Goal: Task Accomplishment & Management: Use online tool/utility

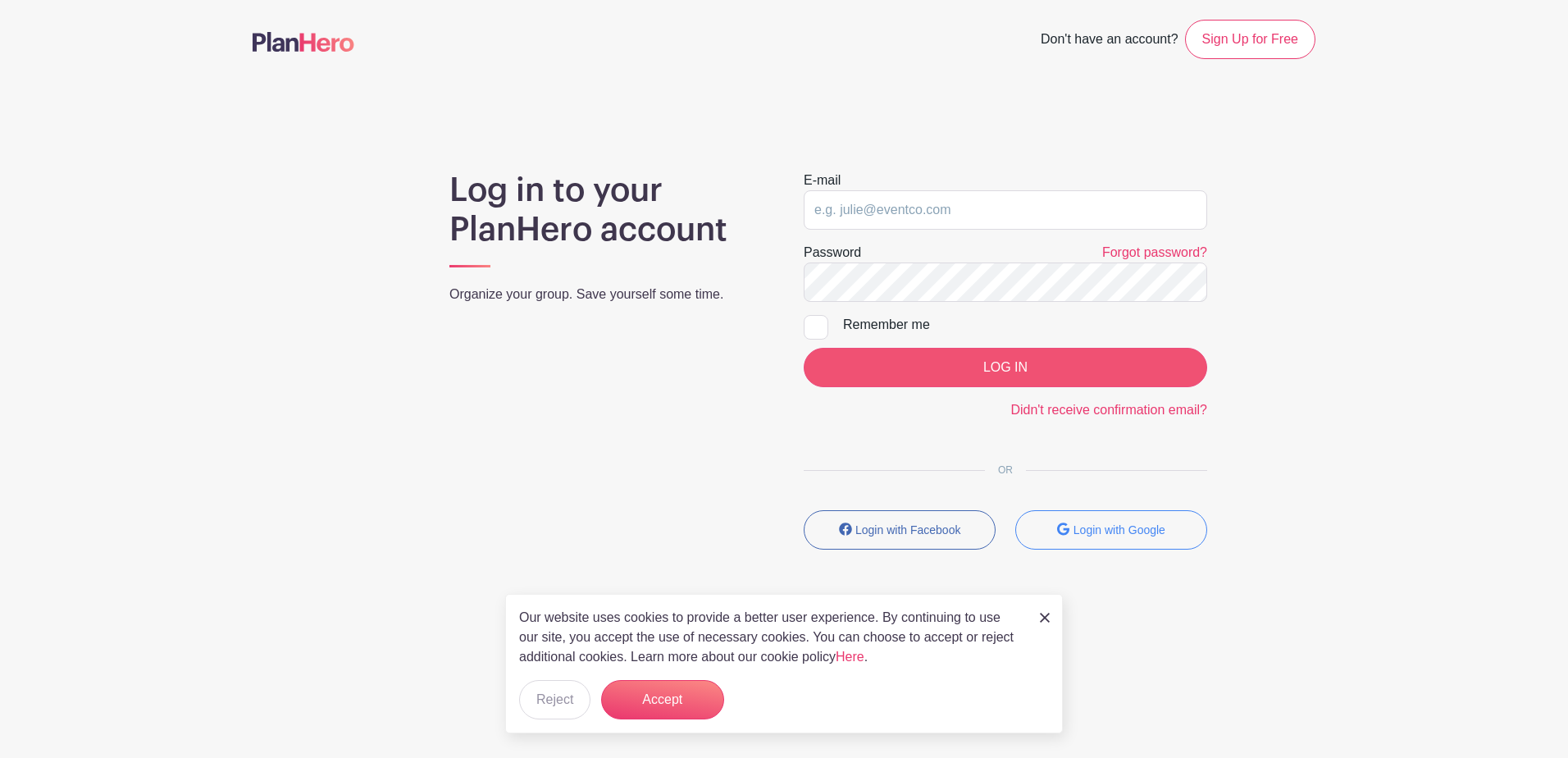
type input "[EMAIL_ADDRESS][DOMAIN_NAME]"
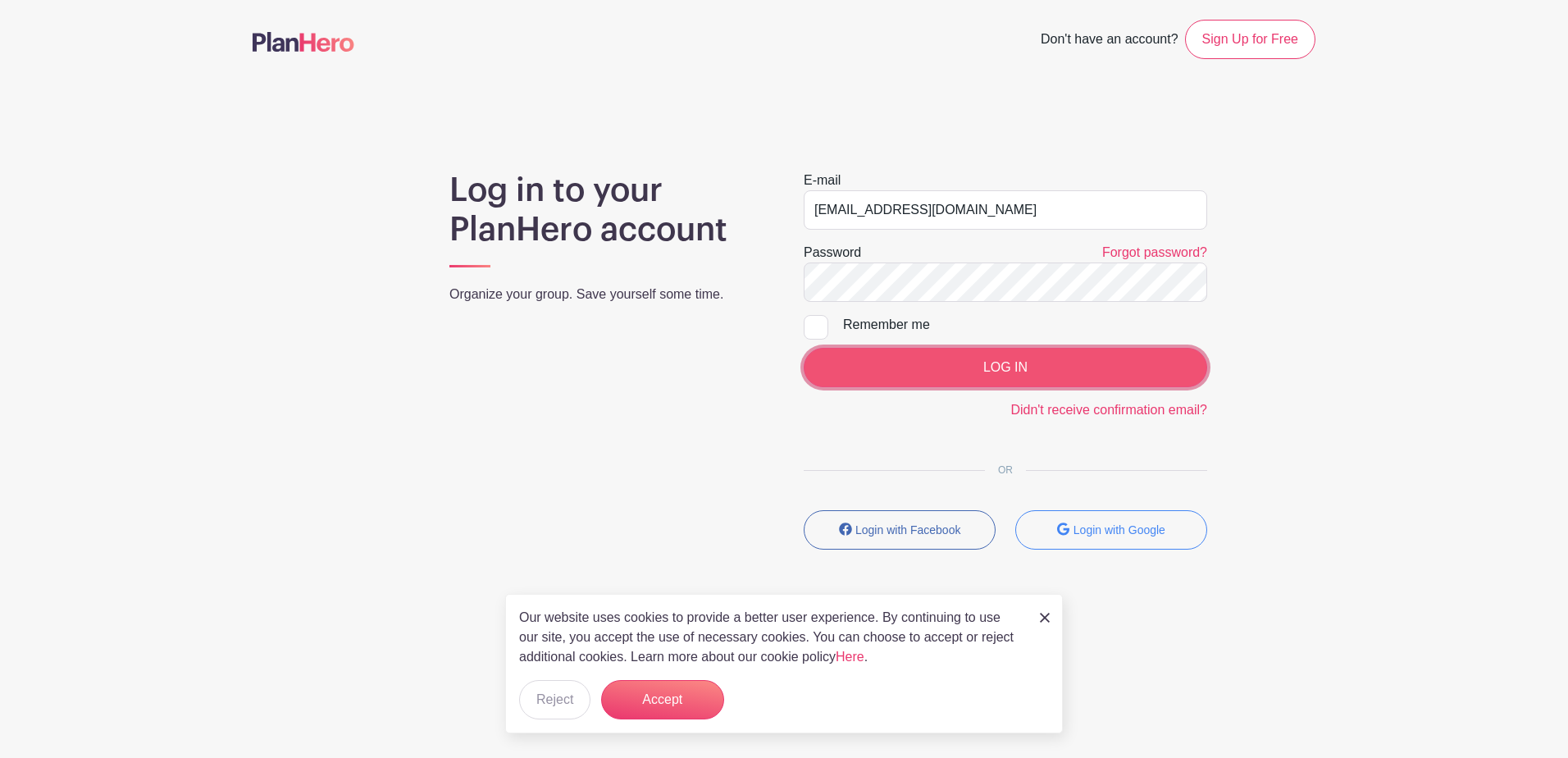
click at [979, 361] on input "LOG IN" at bounding box center [1005, 367] width 403 height 40
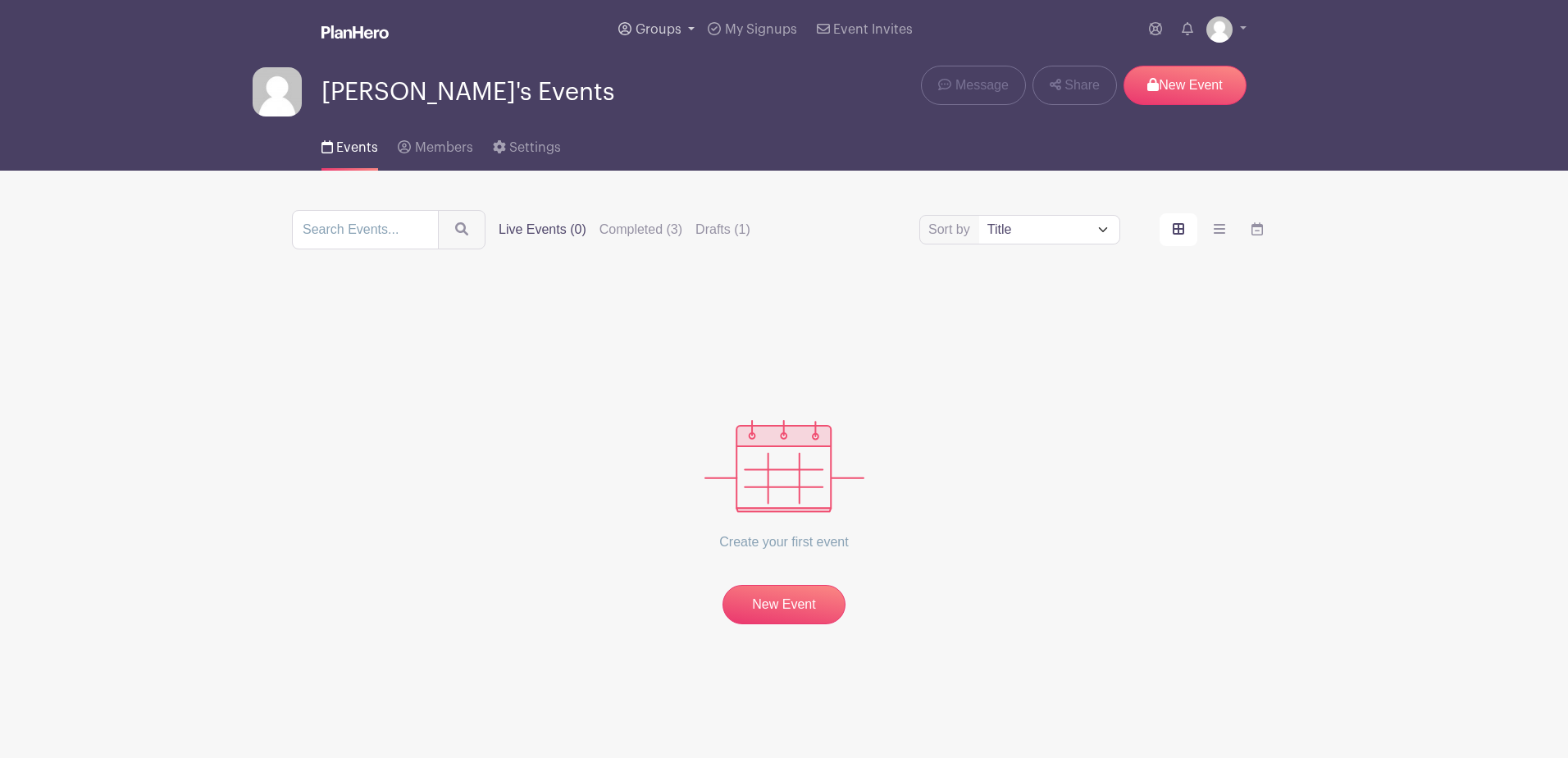
click at [649, 24] on span "Groups" at bounding box center [658, 29] width 46 height 13
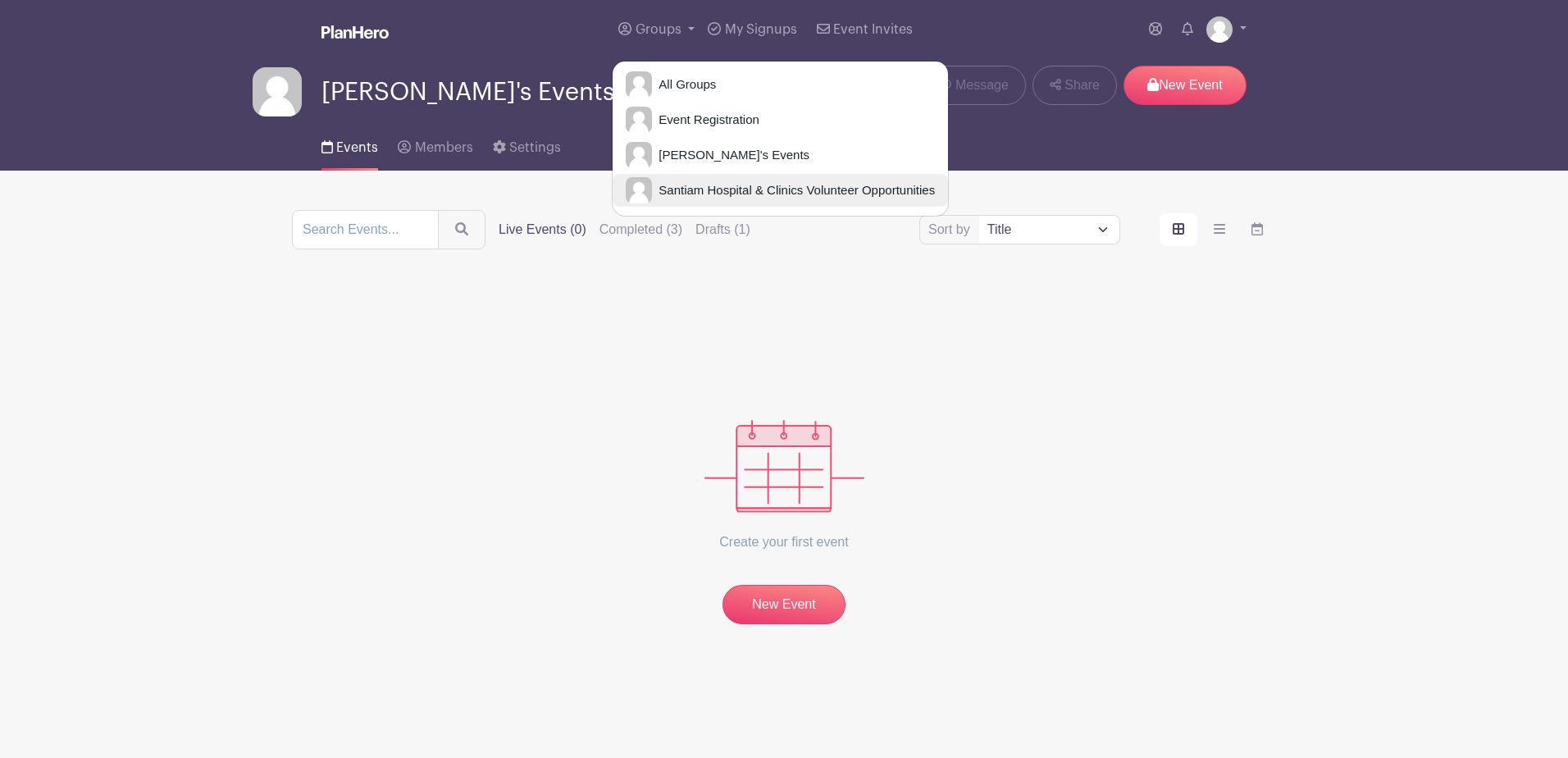
click at [715, 193] on span "Santiam Hospital & Clinics Volunteer Opportunities" at bounding box center [793, 191] width 283 height 19
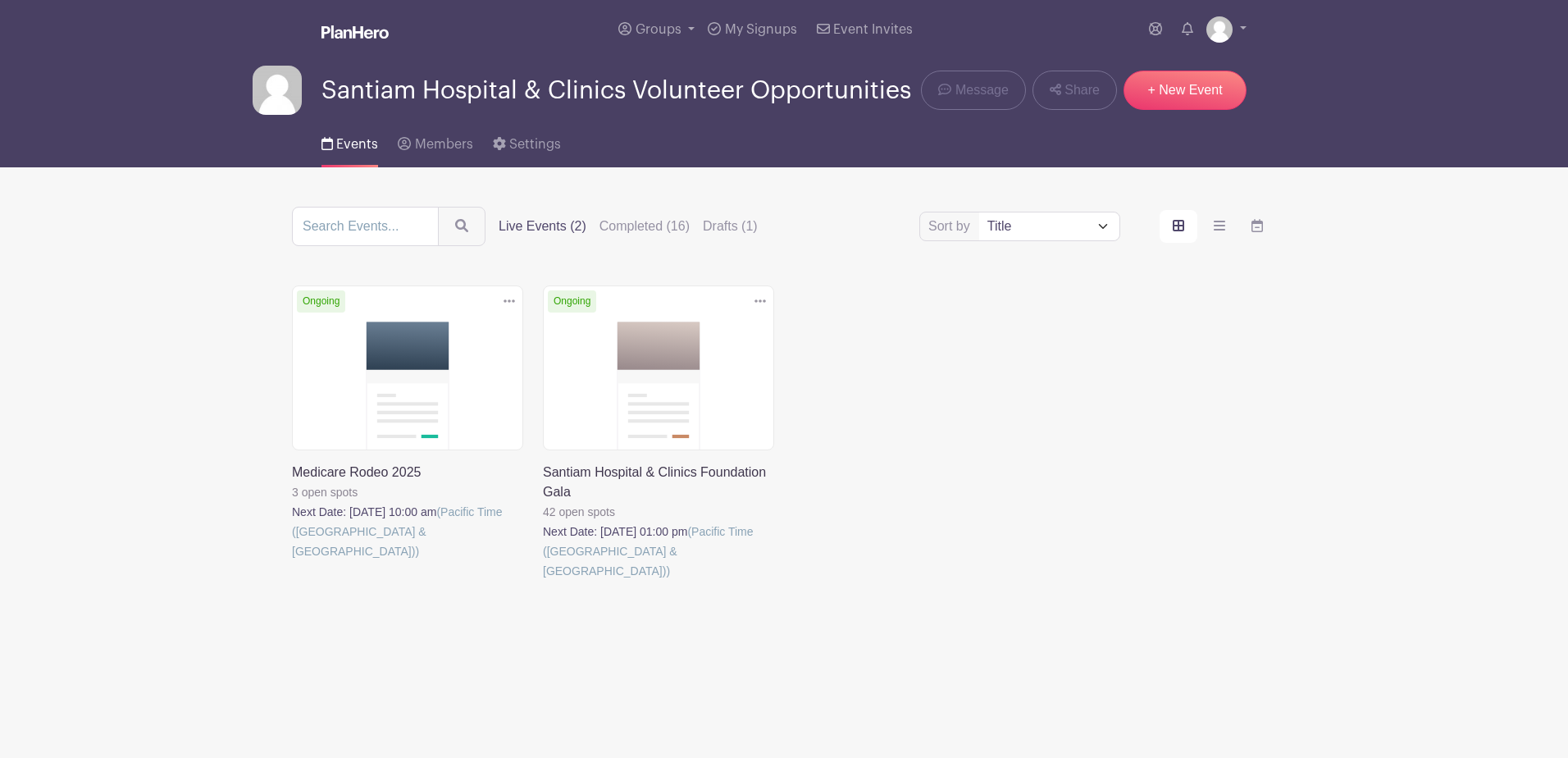
click at [543, 581] on link at bounding box center [543, 581] width 0 height 0
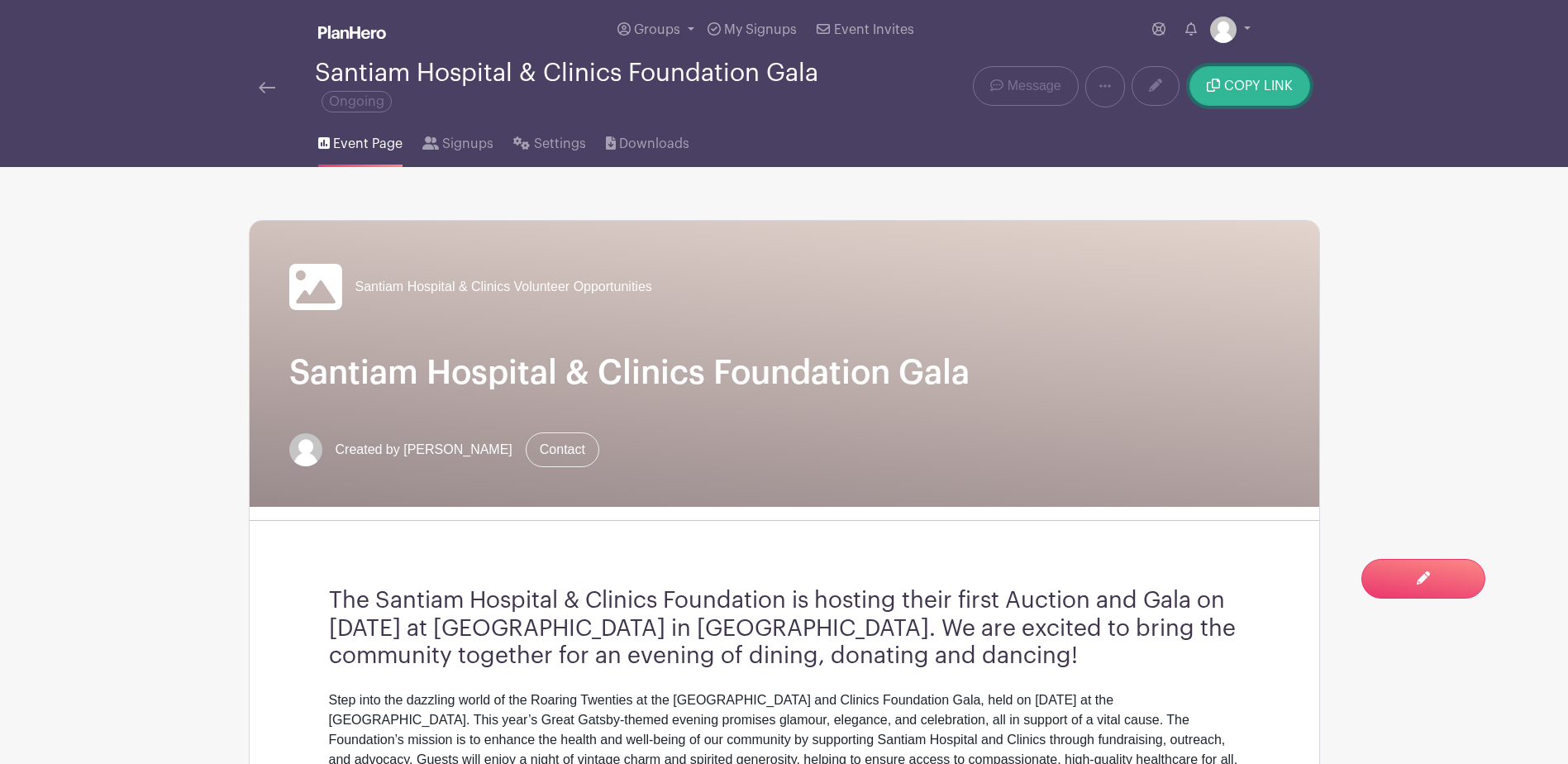
click at [1253, 80] on span "COPY LINK" at bounding box center [1258, 86] width 68 height 13
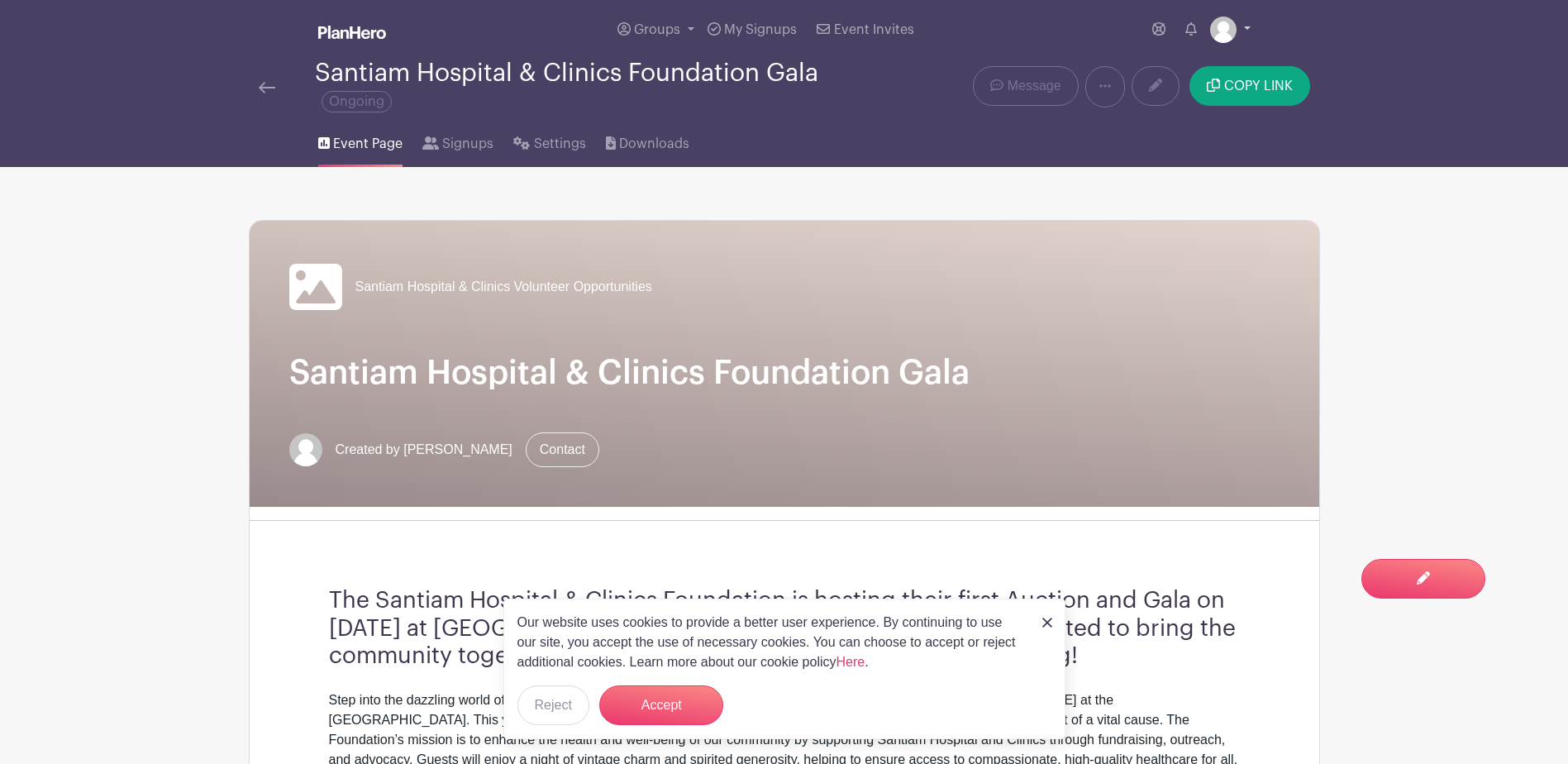
click at [1246, 26] on link at bounding box center [1230, 29] width 41 height 27
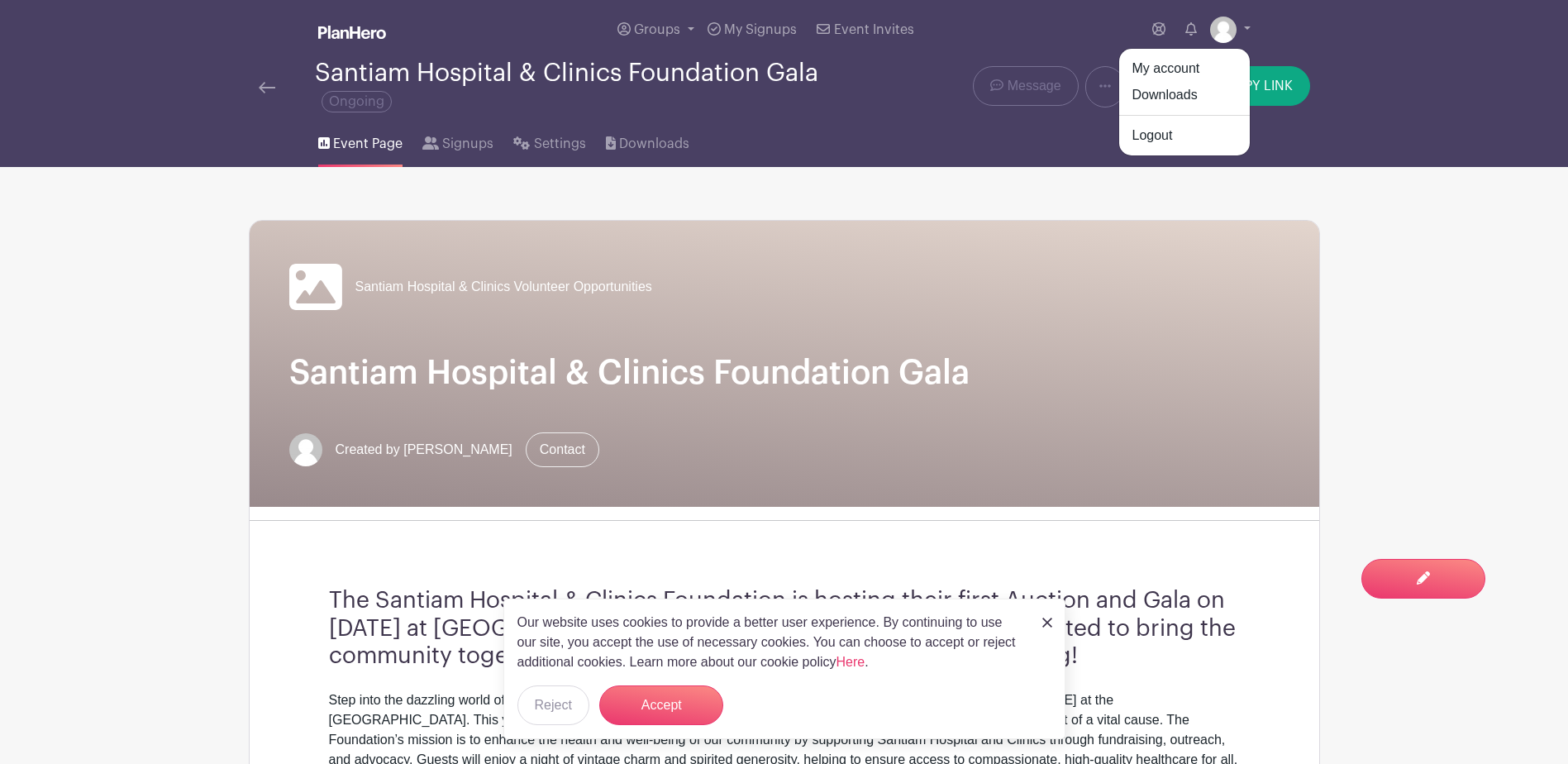
click at [1376, 96] on nav "Groups All Groups Event Registration Melinda's Events Santiam Hospital & Clinic…" at bounding box center [784, 83] width 1568 height 167
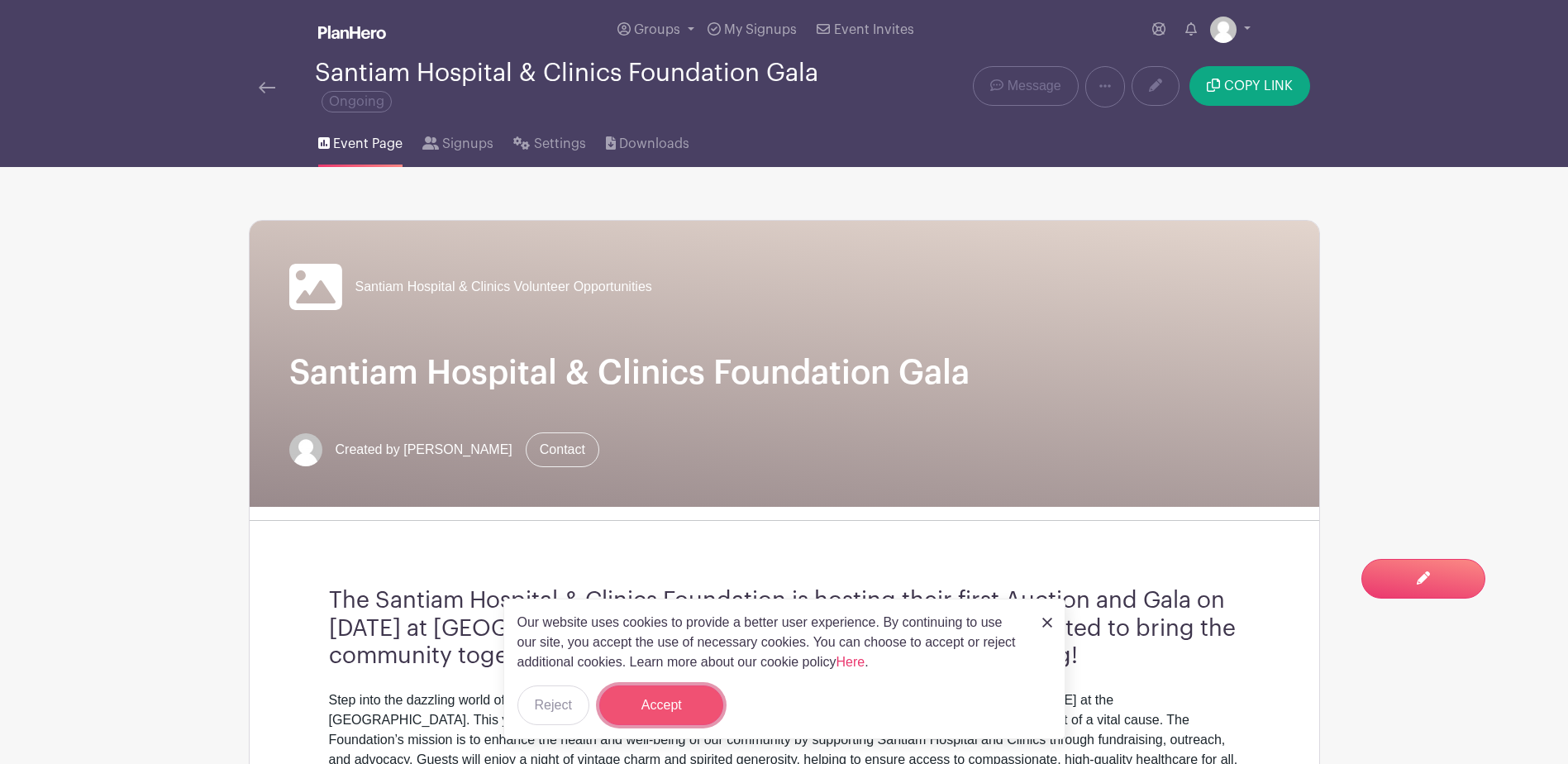
click at [649, 706] on button "Accept" at bounding box center [660, 705] width 124 height 40
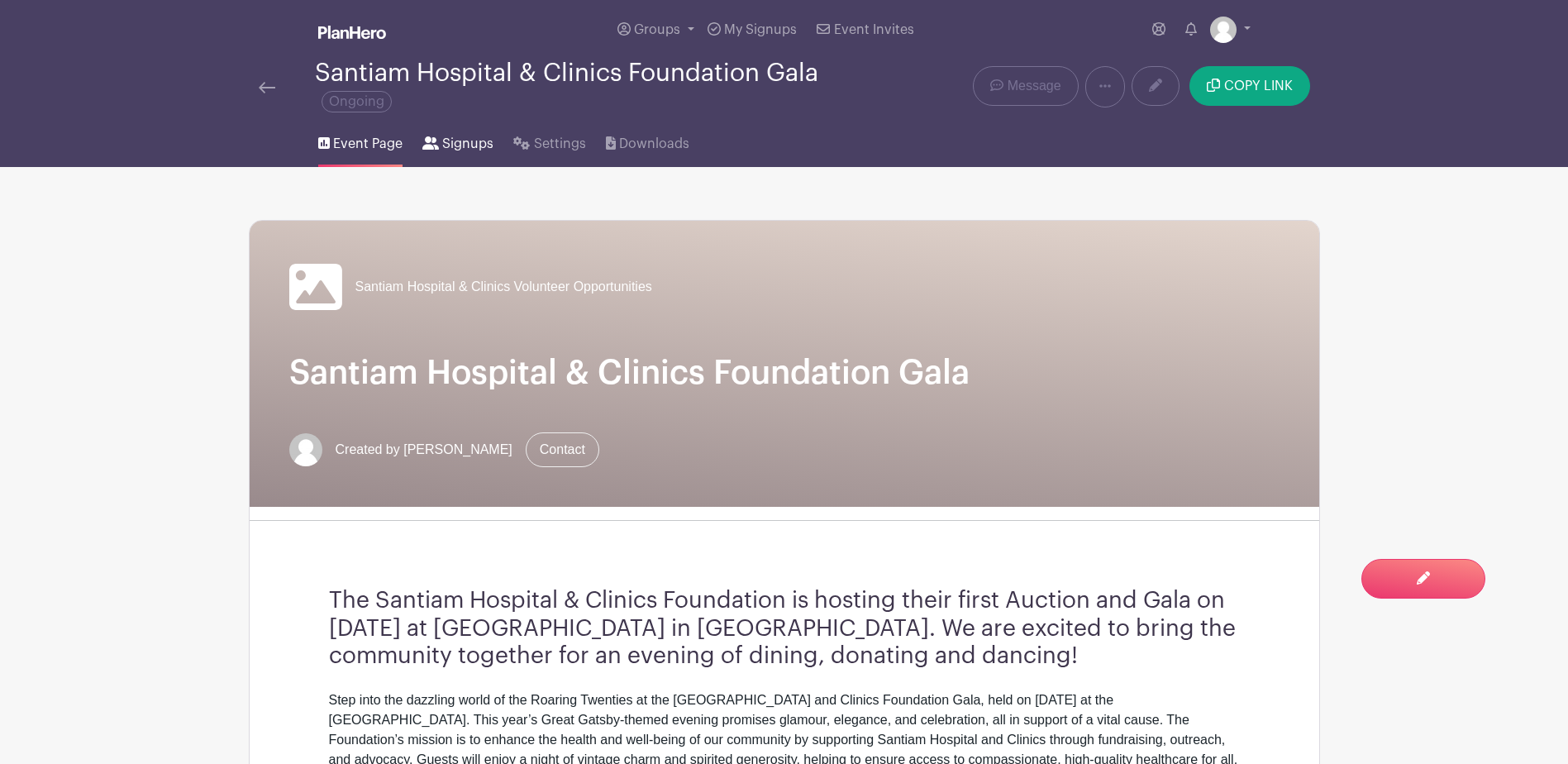
click at [465, 144] on span "Signups" at bounding box center [467, 143] width 51 height 20
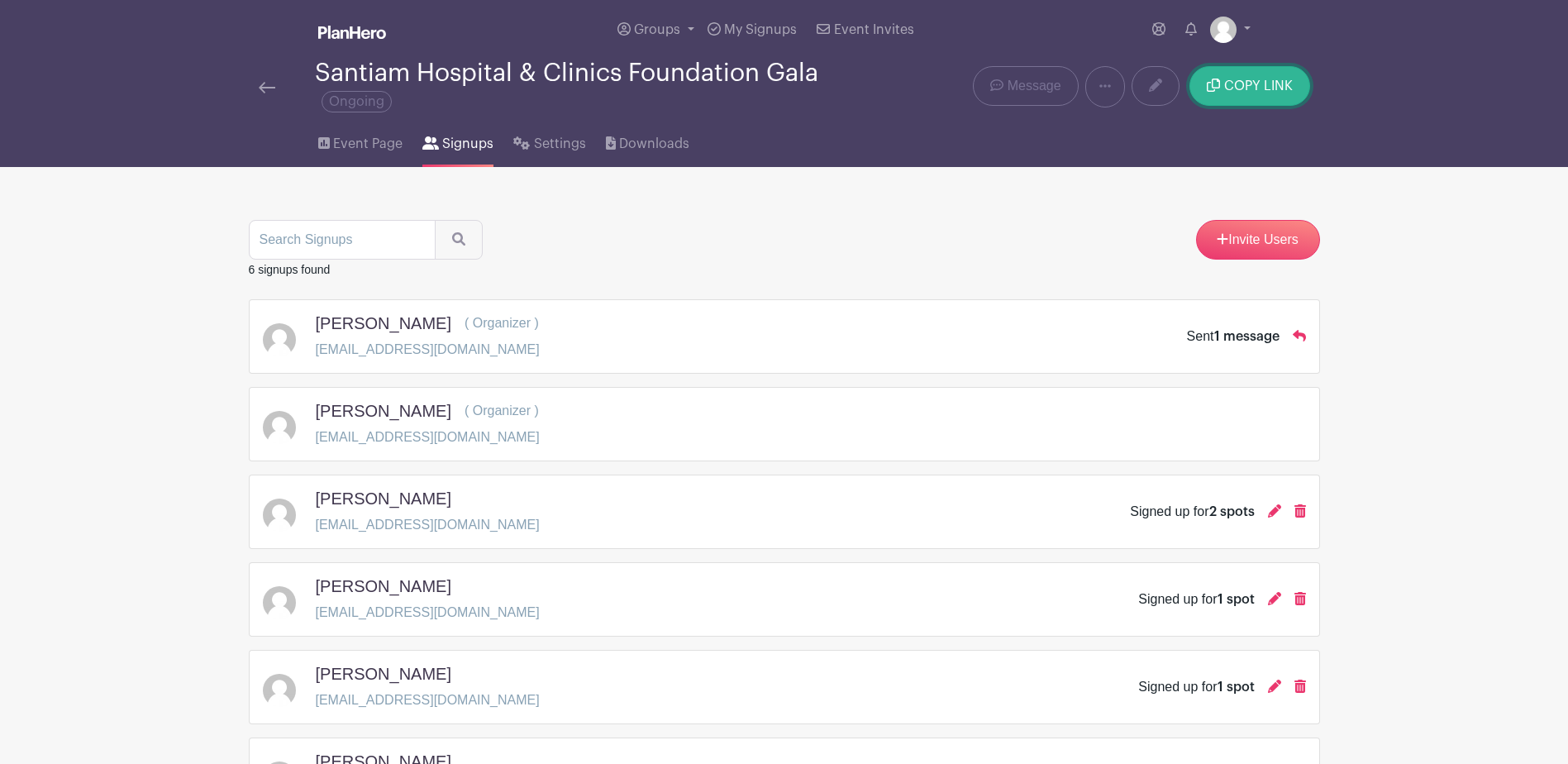
click at [1263, 98] on button "COPY LINK" at bounding box center [1249, 86] width 120 height 40
click at [1549, 271] on main "Groups All Groups Event Registration Melinda's Events Santiam Hospital & Clinic…" at bounding box center [784, 457] width 1568 height 915
